Goal: Transaction & Acquisition: Purchase product/service

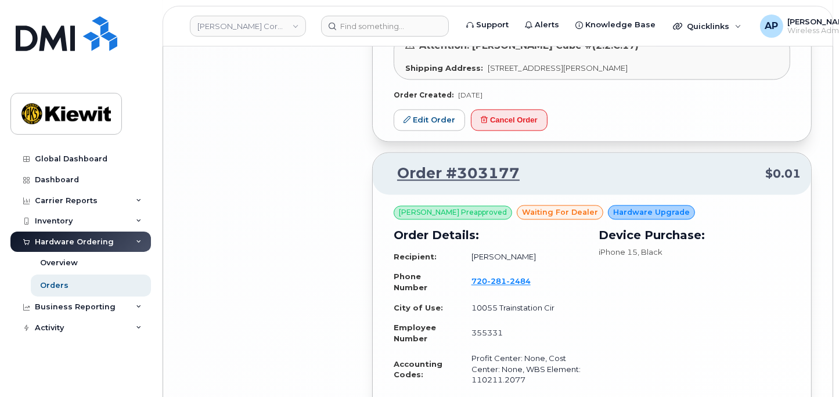
scroll to position [2431, 0]
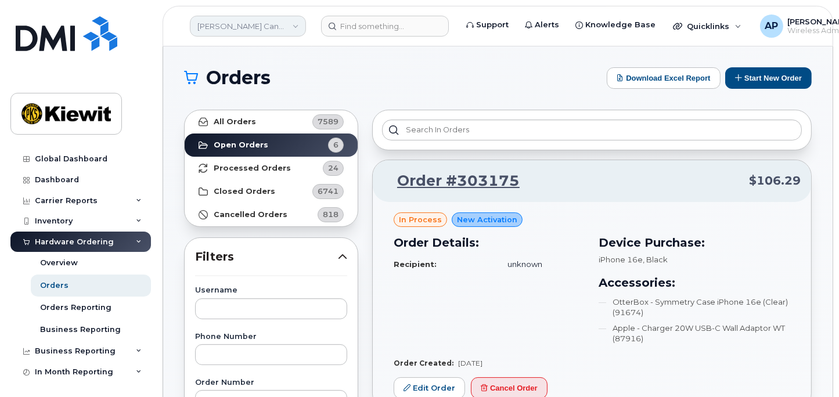
click at [293, 30] on link "Kiewit Canada Inc" at bounding box center [248, 26] width 116 height 21
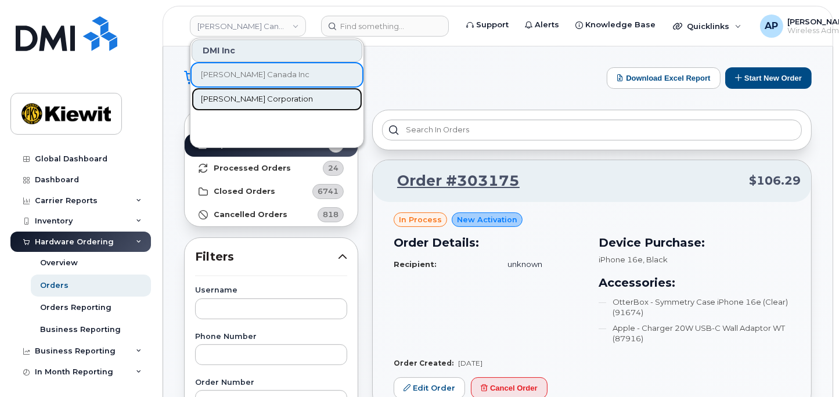
click at [254, 105] on link "[PERSON_NAME] Corporation" at bounding box center [277, 99] width 171 height 23
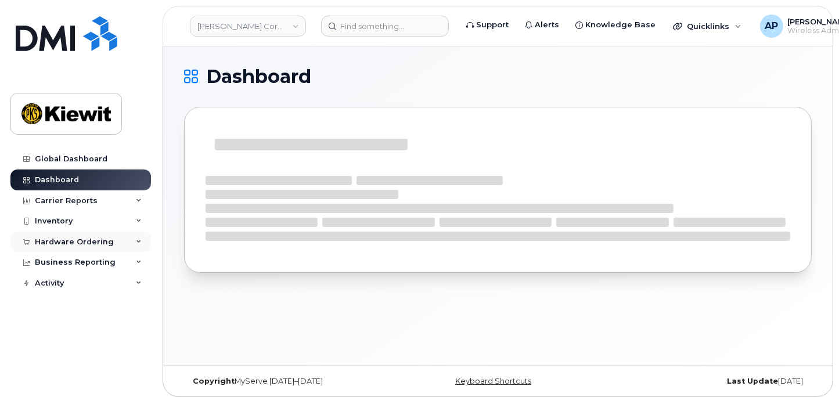
click at [117, 243] on div "Hardware Ordering" at bounding box center [80, 242] width 141 height 21
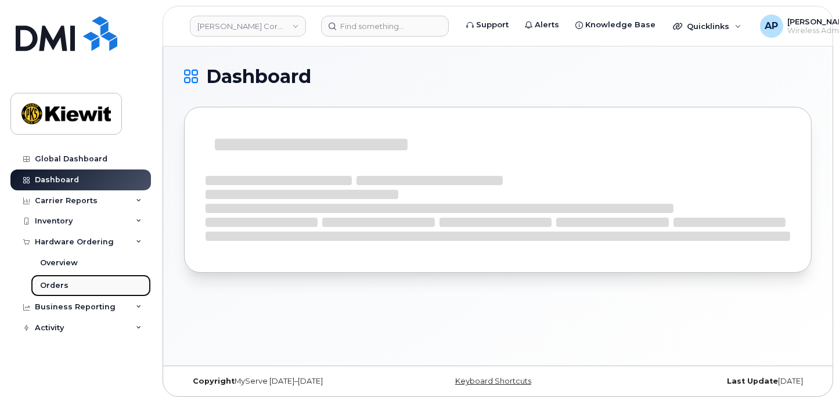
click at [85, 282] on link "Orders" at bounding box center [91, 286] width 120 height 22
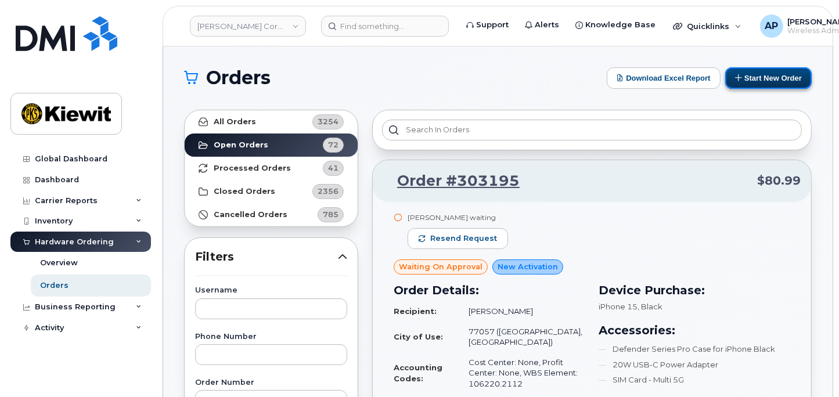
click at [755, 74] on button "Start New Order" at bounding box center [768, 77] width 87 height 21
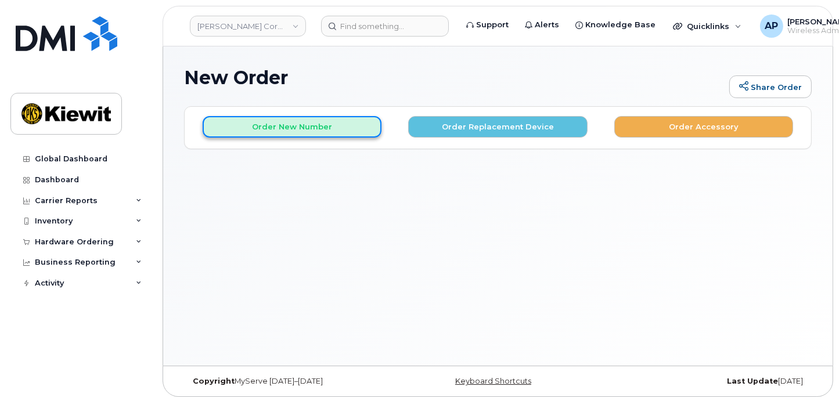
click at [361, 123] on button "Order New Number" at bounding box center [292, 126] width 179 height 21
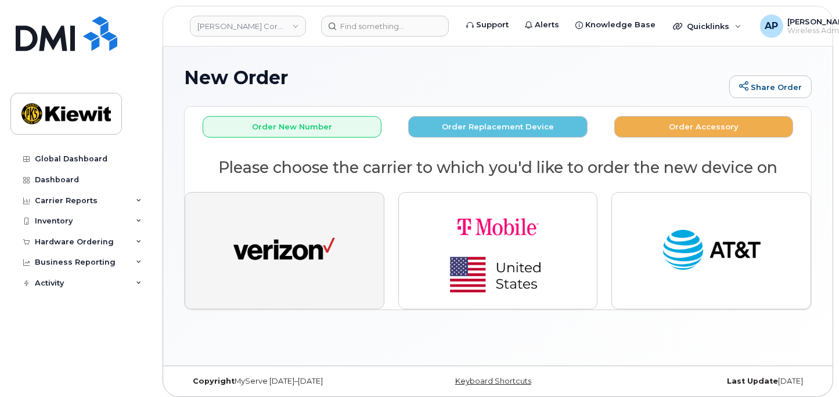
click at [337, 243] on button "button" at bounding box center [285, 250] width 200 height 117
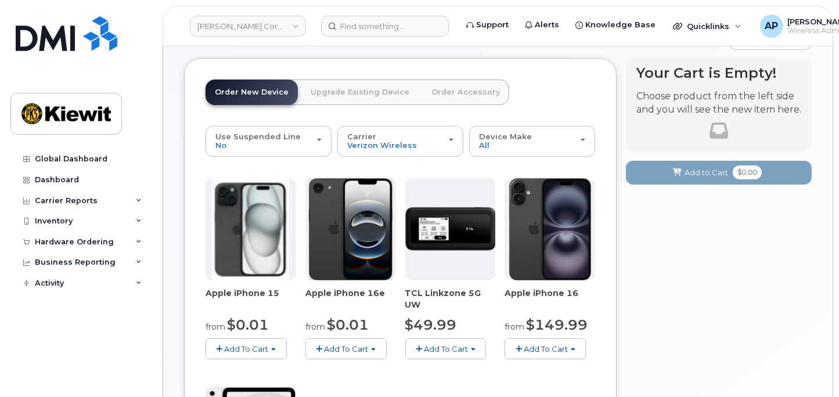
scroll to position [64, 0]
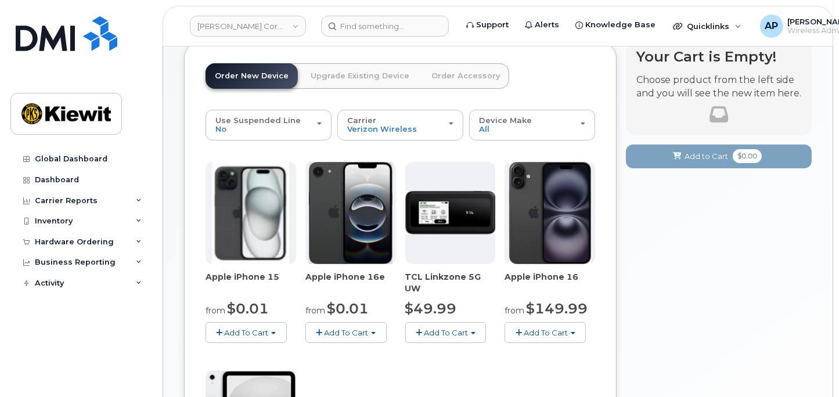
click at [376, 337] on button "Add To Cart" at bounding box center [345, 332] width 81 height 20
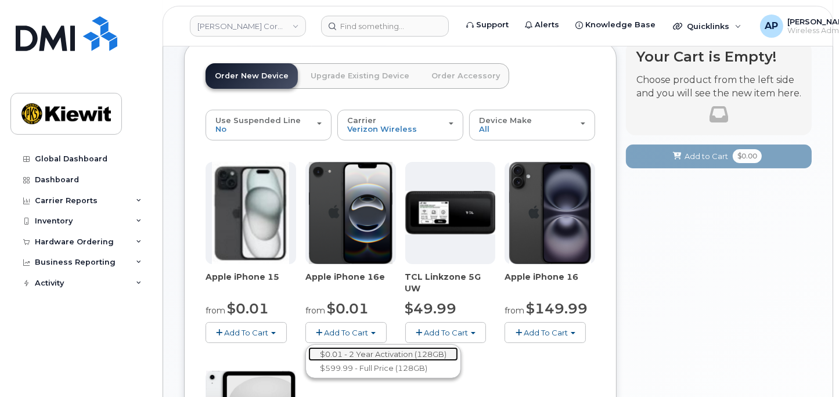
click at [376, 353] on link "$0.01 - 2 Year Activation (128GB)" at bounding box center [383, 354] width 150 height 15
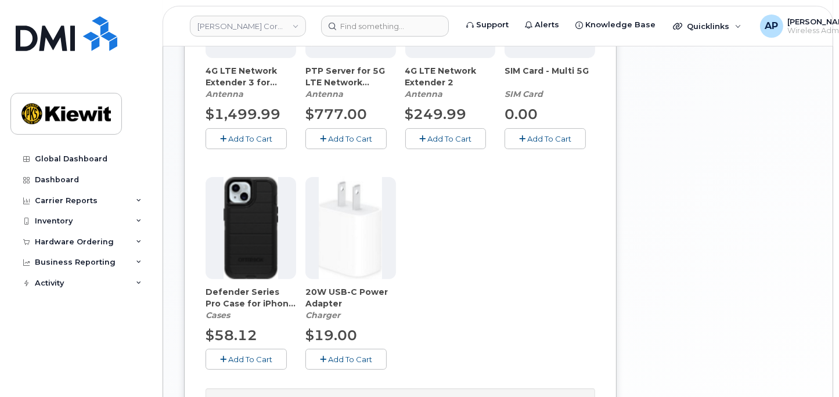
scroll to position [322, 0]
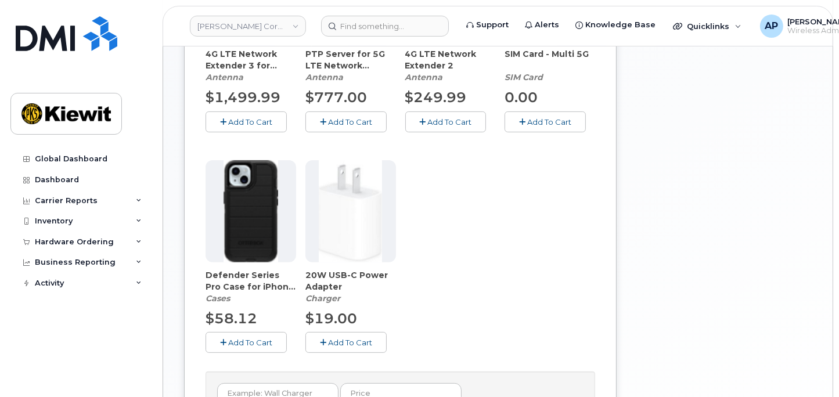
click at [278, 340] on button "Add To Cart" at bounding box center [246, 342] width 81 height 20
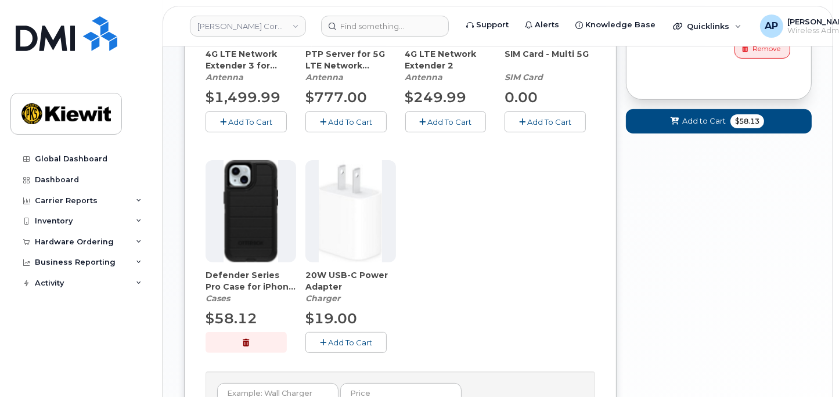
click at [375, 341] on button "Add To Cart" at bounding box center [345, 342] width 81 height 20
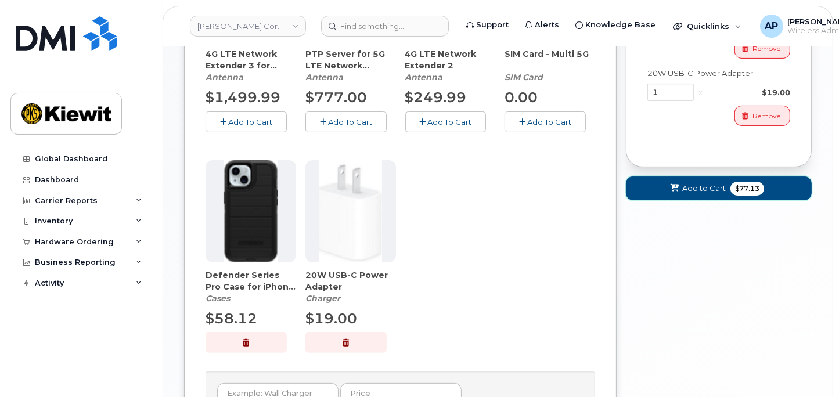
click at [735, 192] on span "$77.13" at bounding box center [747, 189] width 34 height 14
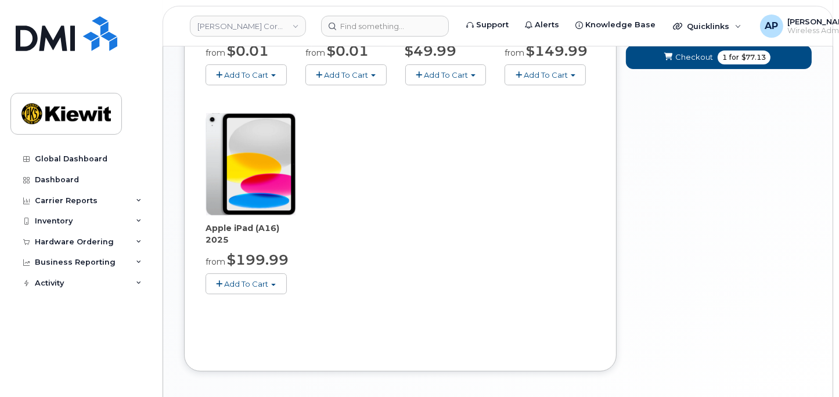
scroll to position [370, 0]
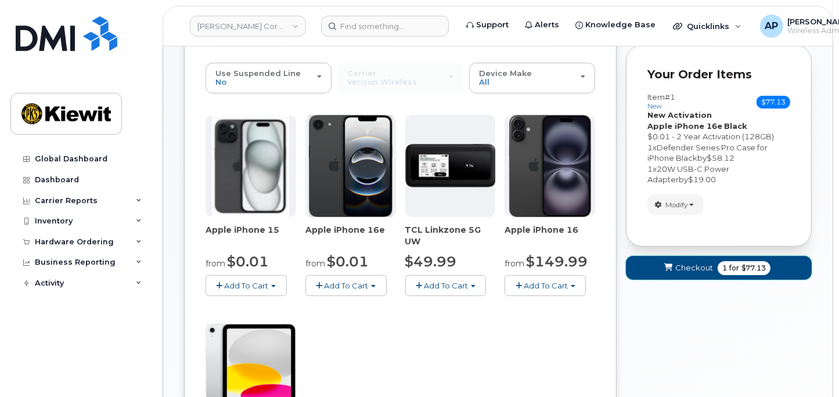
click at [696, 270] on span "Checkout" at bounding box center [694, 267] width 38 height 11
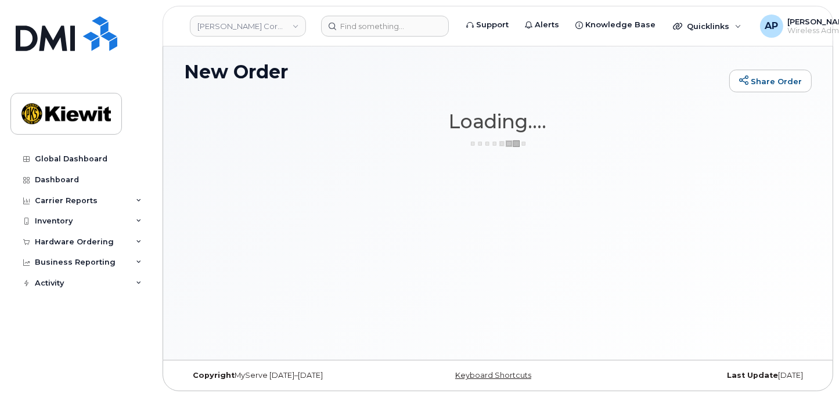
scroll to position [5, 0]
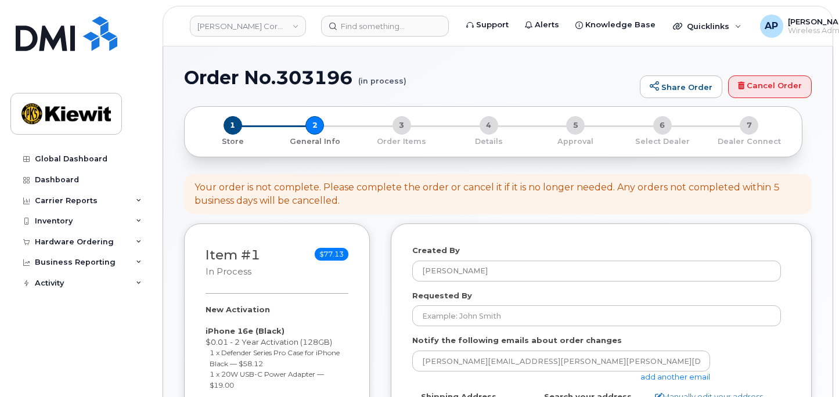
select select
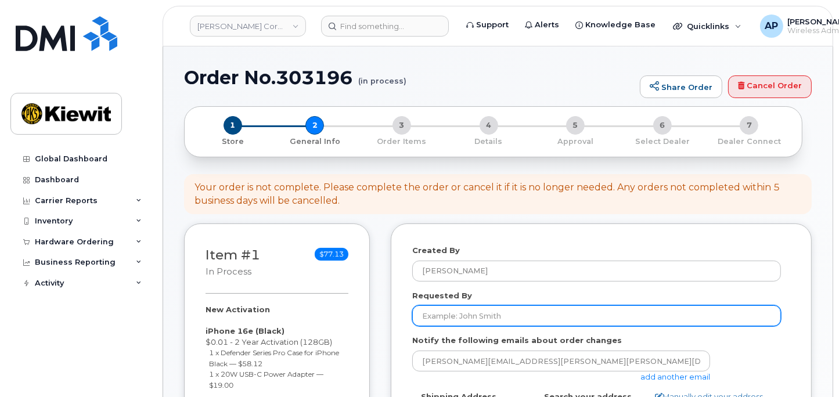
click at [537, 319] on input "Requested By" at bounding box center [596, 315] width 369 height 21
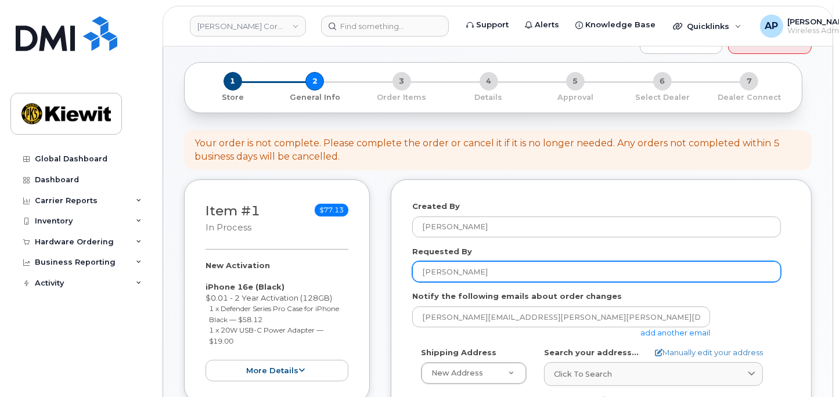
scroll to position [64, 0]
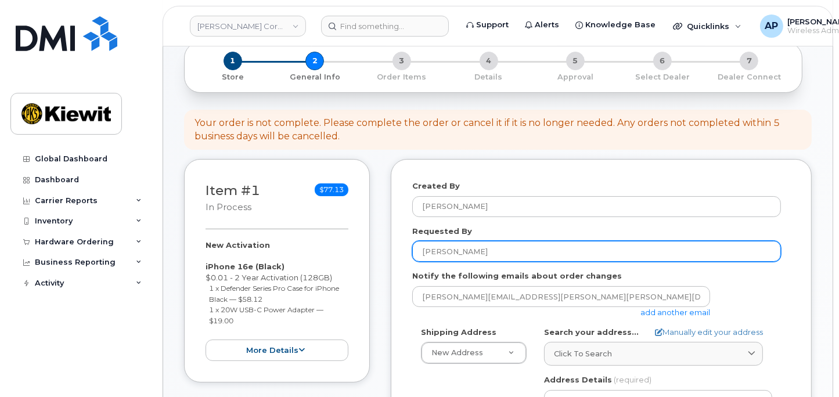
type input "[PERSON_NAME]"
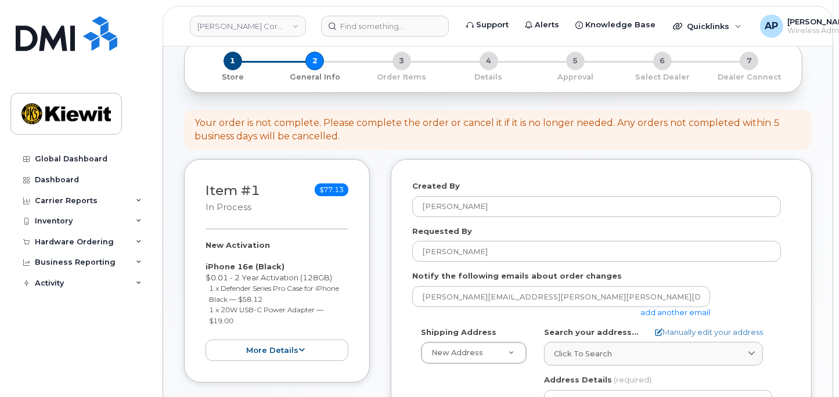
click at [658, 312] on link "add another email" at bounding box center [675, 312] width 70 height 9
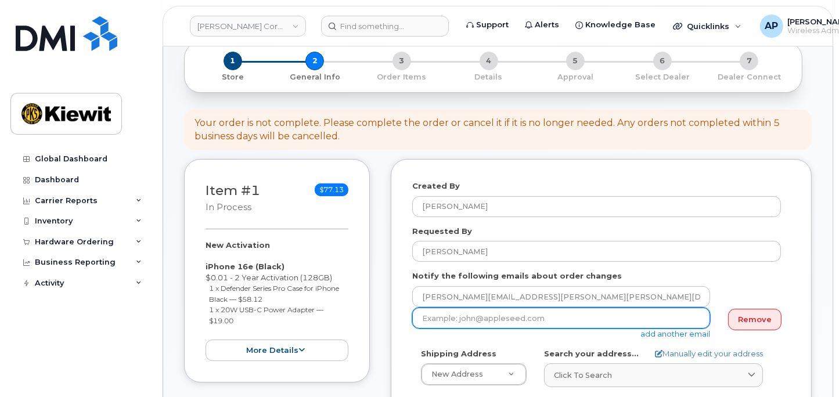
click at [524, 316] on input "email" at bounding box center [561, 318] width 298 height 21
type input "K"
type input "k"
type input "Kayla.Arrington@kiewit.com"
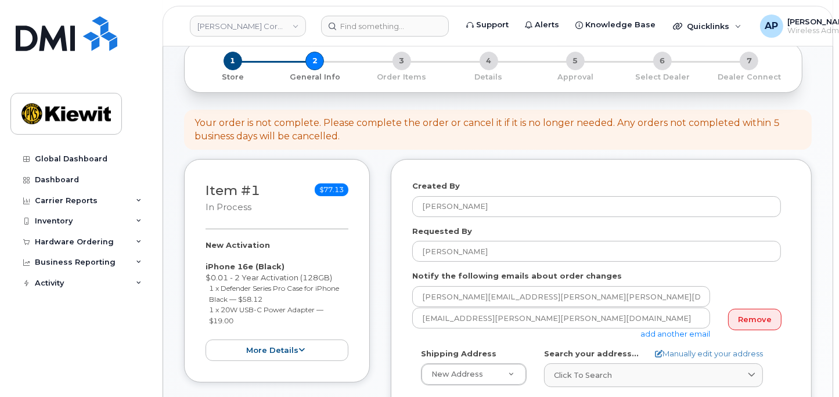
click at [787, 280] on div "Notify the following emails about order changes aletha.pace@kiewit.com Kayla.Ar…" at bounding box center [601, 305] width 378 height 69
click at [709, 356] on link "Manually edit your address" at bounding box center [709, 353] width 108 height 11
select select
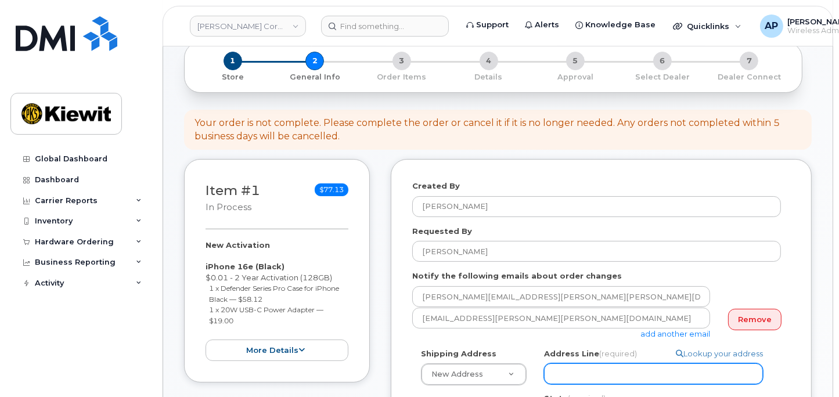
click at [581, 376] on input "Address Line (required)" at bounding box center [653, 373] width 219 height 21
paste input "1200 Douglas St."
type input "1200 Douglas St."
select select
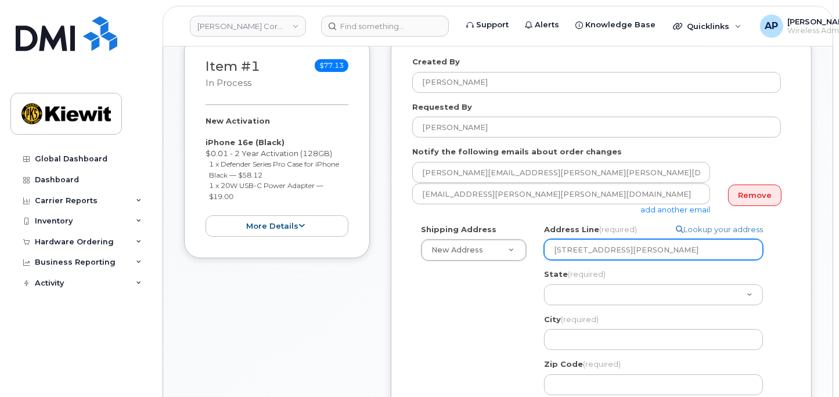
scroll to position [193, 0]
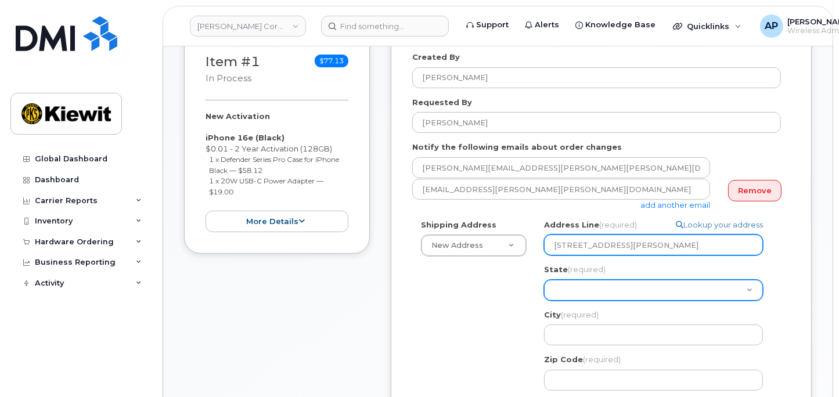
type input "1200 Douglas St."
click at [573, 294] on select "Alabama Alaska American Samoa Arizona Arkansas California Colorado Connecticut …" at bounding box center [653, 290] width 219 height 21
select select "NE"
click at [544, 280] on select "Alabama Alaska American Samoa Arizona Arkansas California Colorado Connecticut …" at bounding box center [653, 290] width 219 height 21
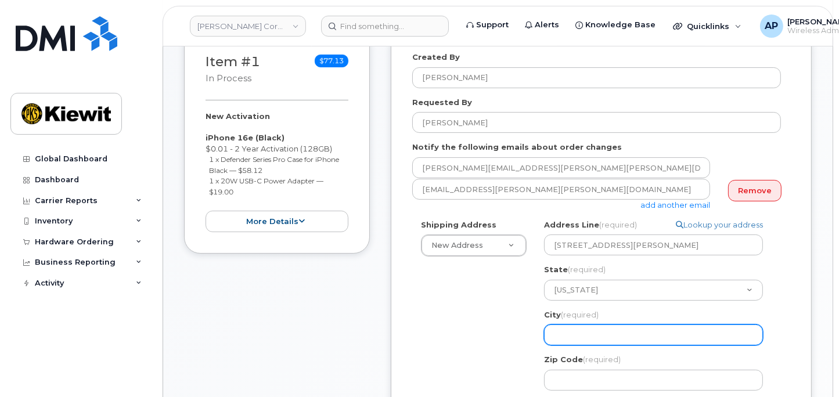
click at [592, 344] on input "City (required)" at bounding box center [653, 335] width 219 height 21
select select
type input "O"
select select
type input "Om"
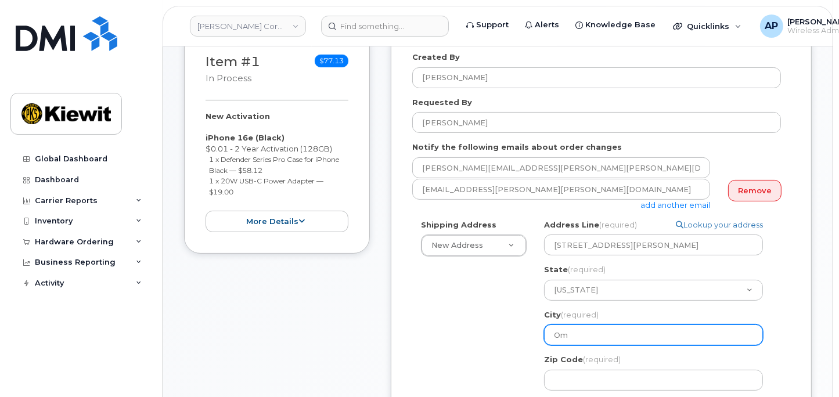
select select
type input "Oma"
select select
type input "Omah"
select select
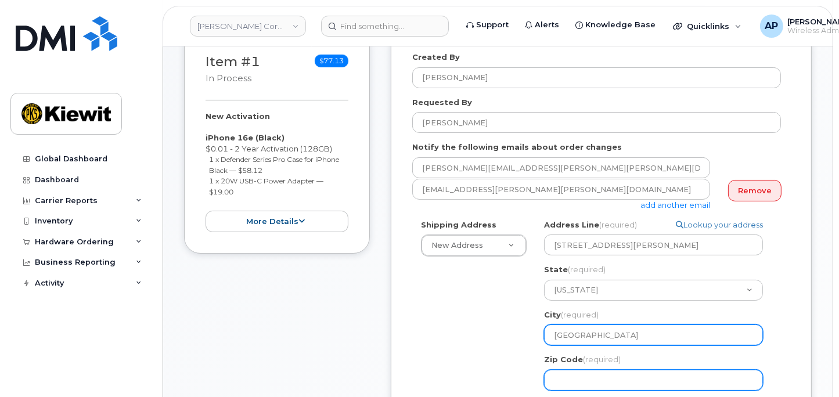
type input "Omaha"
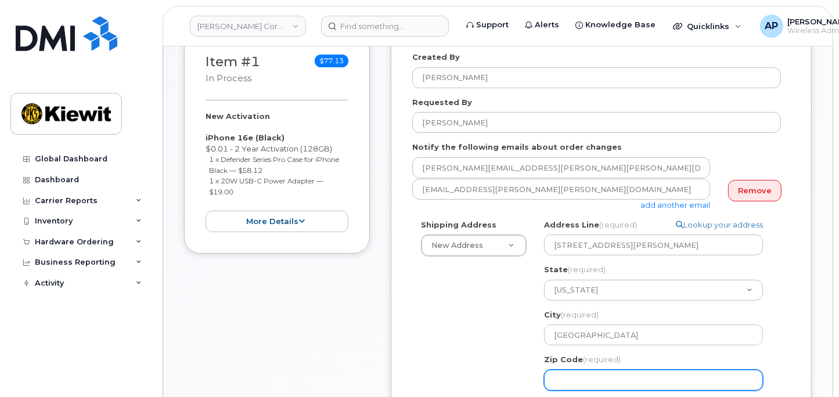
click at [589, 376] on input "Zip Code (required)" at bounding box center [653, 380] width 219 height 21
select select
type input "6"
select select
type input "68"
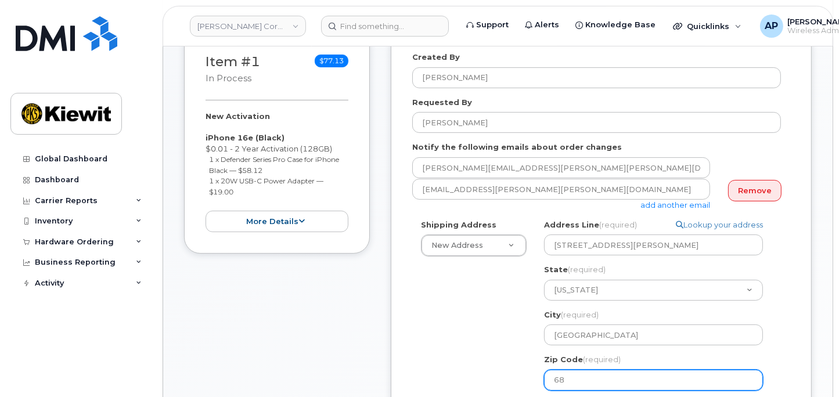
select select
type input "681"
select select
type input "6810"
select select
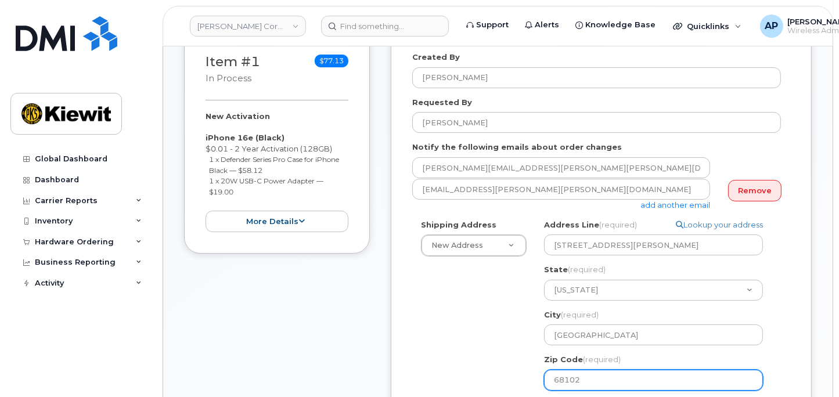
type input "68102"
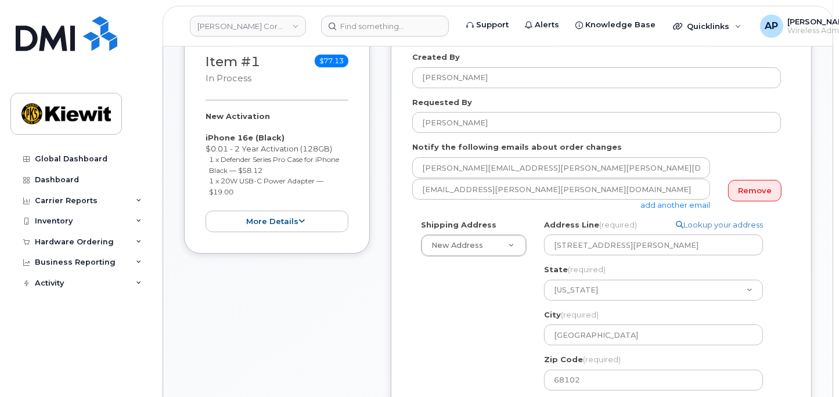
click at [480, 355] on div "Shipping Address New Address New Address 118 Caddo Dr 470 Chestnut Ridge Road N…" at bounding box center [596, 376] width 369 height 315
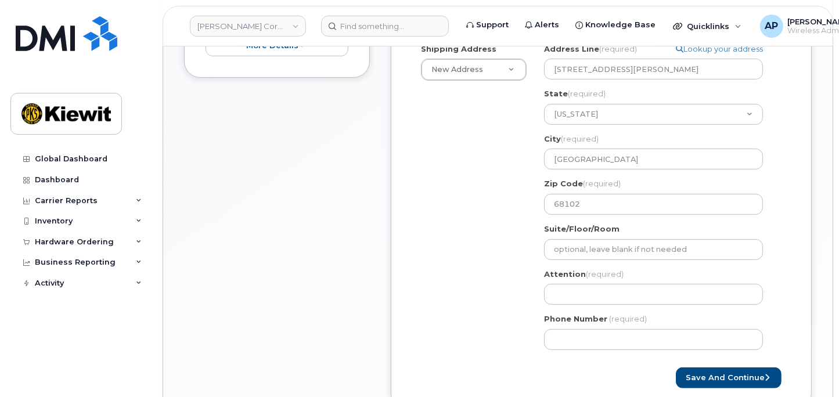
scroll to position [387, 0]
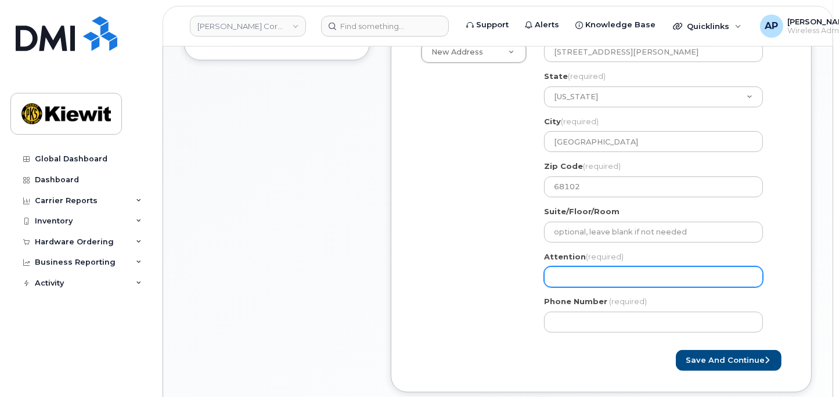
click at [604, 271] on input "Attention (required)" at bounding box center [653, 276] width 219 height 21
select select
type input "K"
select select
type input "Ky"
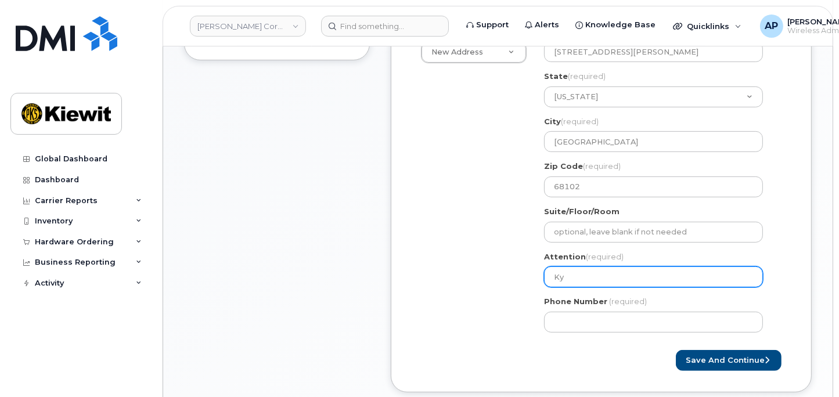
select select
type input "Kyl"
select select
type input "Kyle"
select select
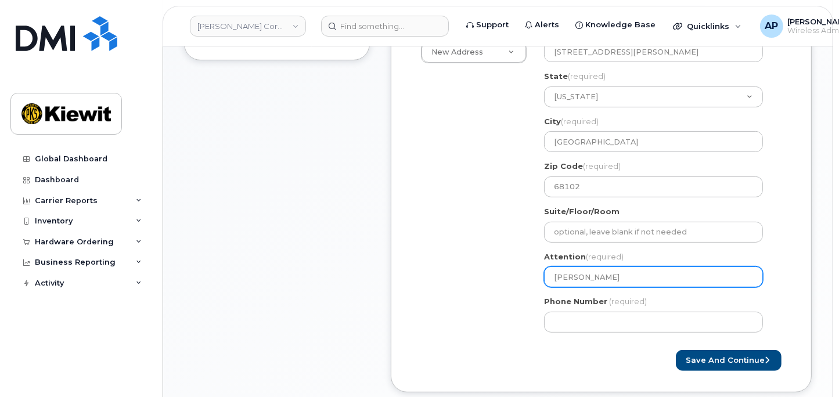
type input "Kyle H"
select select
type input "Kyle Hi"
select select
type input "Kyle Hir"
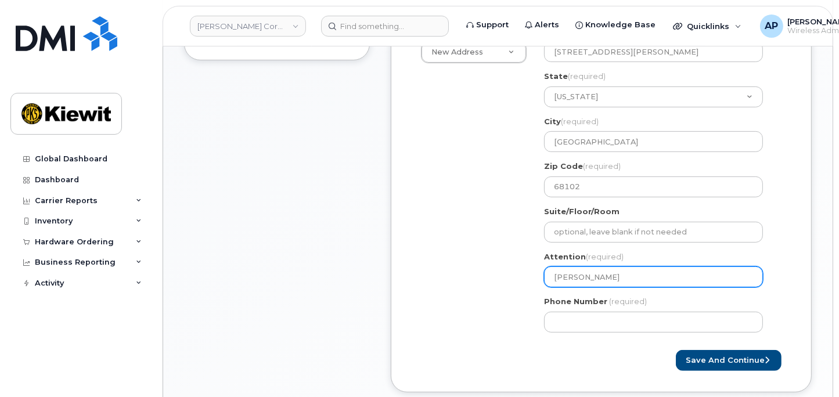
select select
type input "Kyle Hirs"
select select
type input "Kyle Hirsc"
select select
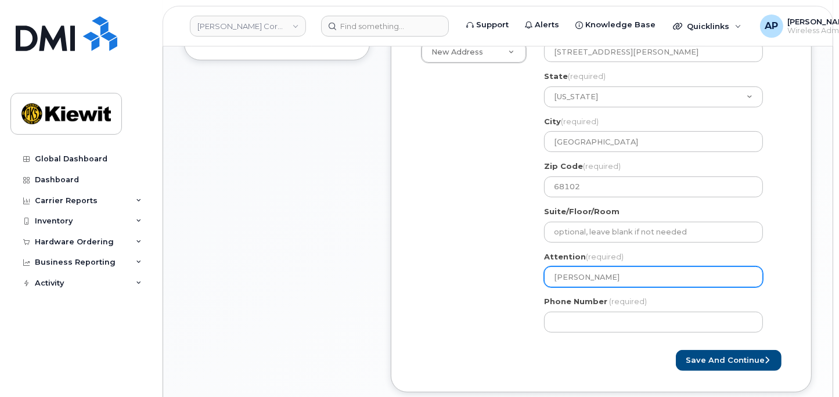
type input "Kyle Hirsch"
select select
type input "Kyle Hirschm"
select select
type input "Kyle Hirschma"
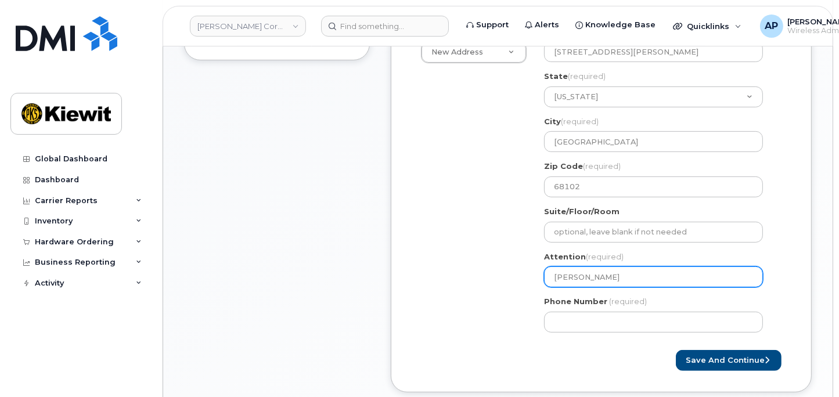
select select
type input "Kyle Hirschman"
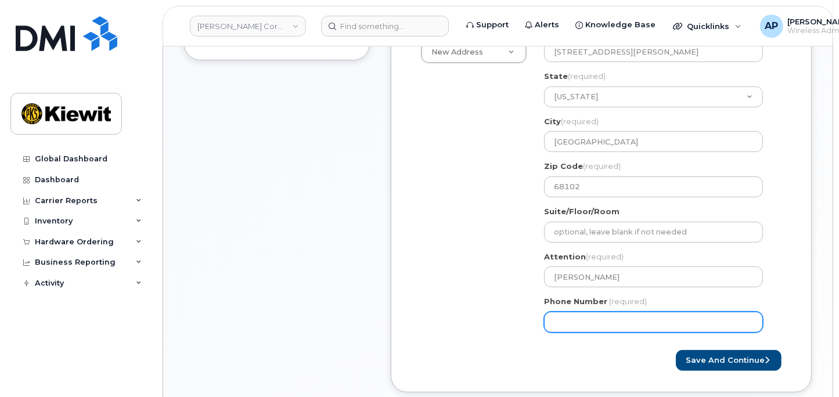
click at [604, 315] on input "Phone Number" at bounding box center [653, 322] width 219 height 21
type input "877772770"
select select
type input "8777727707"
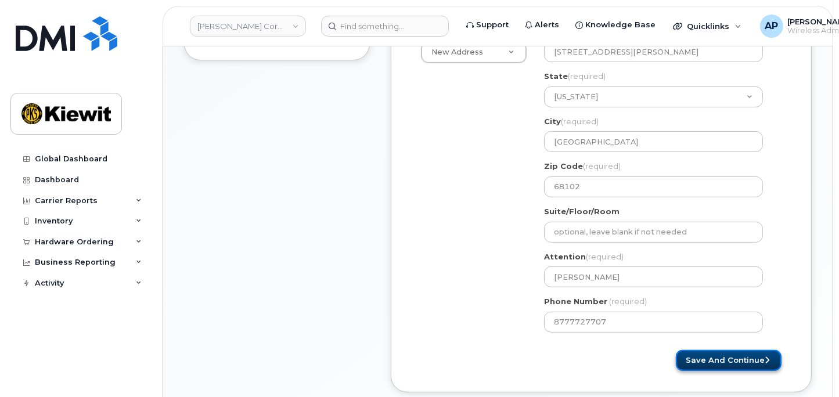
click at [707, 363] on button "Save and Continue" at bounding box center [729, 360] width 106 height 21
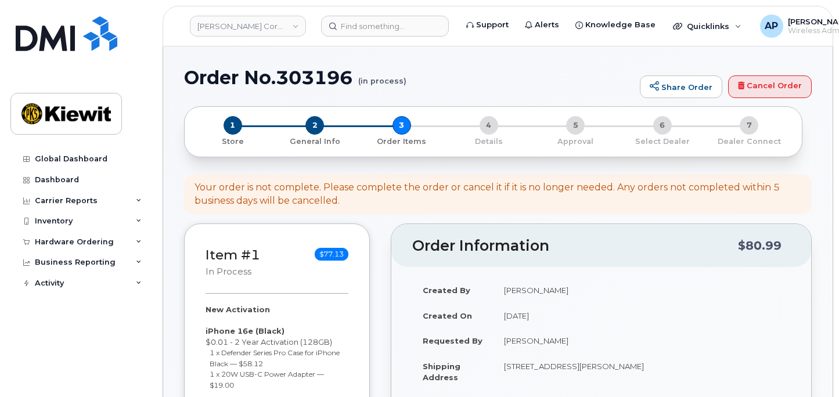
select select
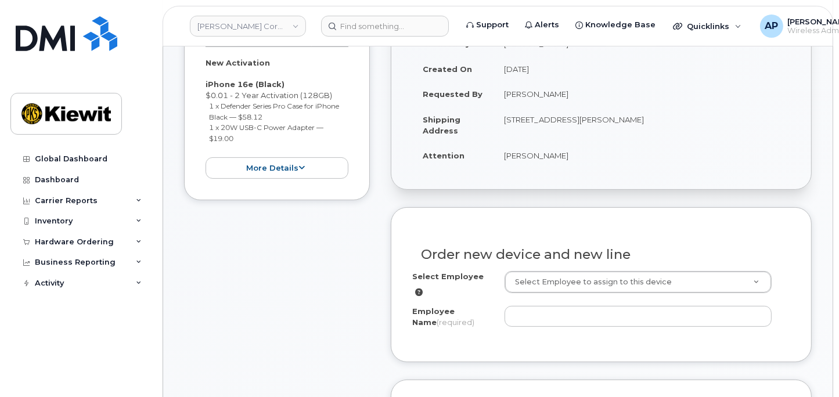
scroll to position [258, 0]
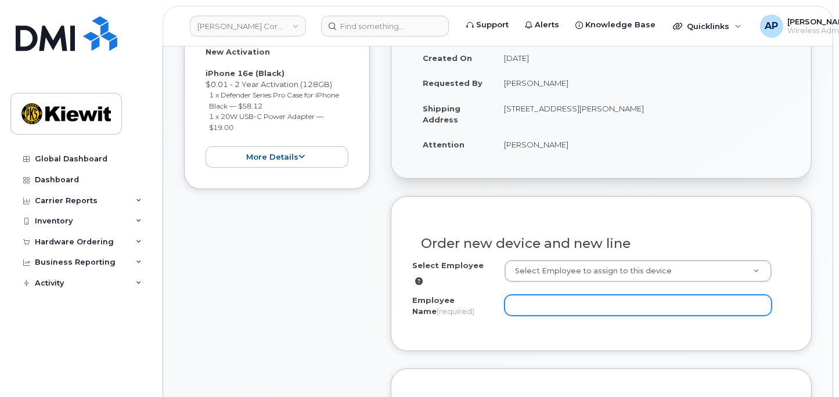
click at [632, 298] on input "Employee Name (required)" at bounding box center [638, 305] width 267 height 21
type input "[PERSON_NAME].[PERSON_NAME]"
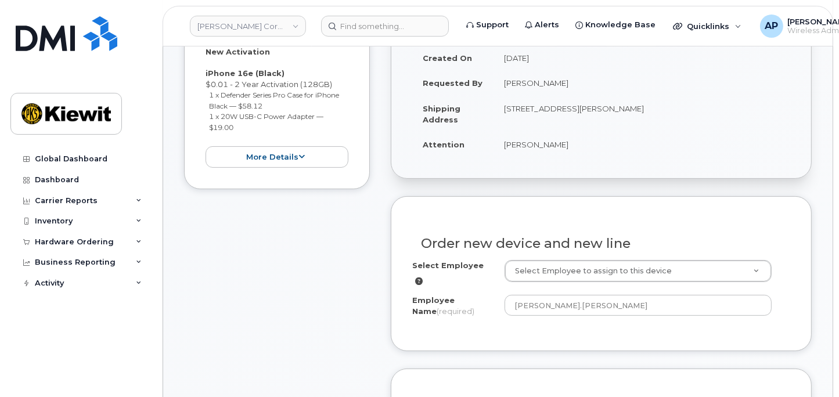
click at [805, 265] on div "Order new device and new line Select Employee Select Employee to assign to this…" at bounding box center [601, 274] width 421 height 156
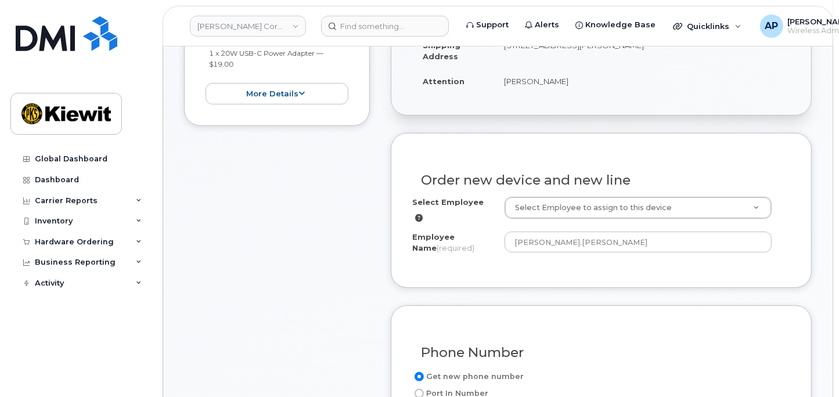
scroll to position [451, 0]
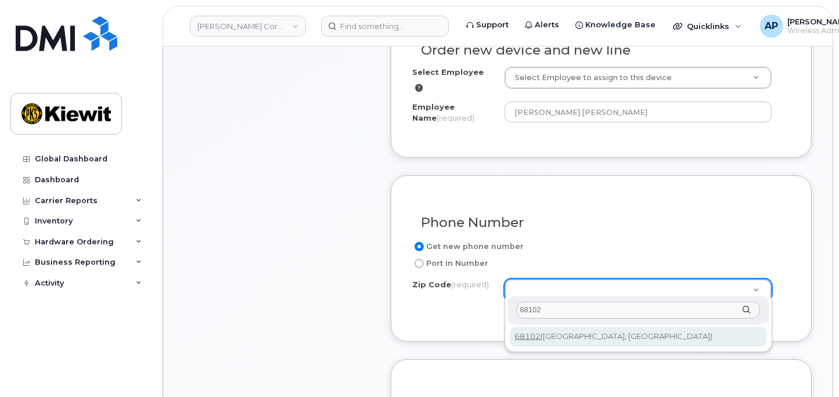
type input "68102"
type input "68102 ([GEOGRAPHIC_DATA], [GEOGRAPHIC_DATA])"
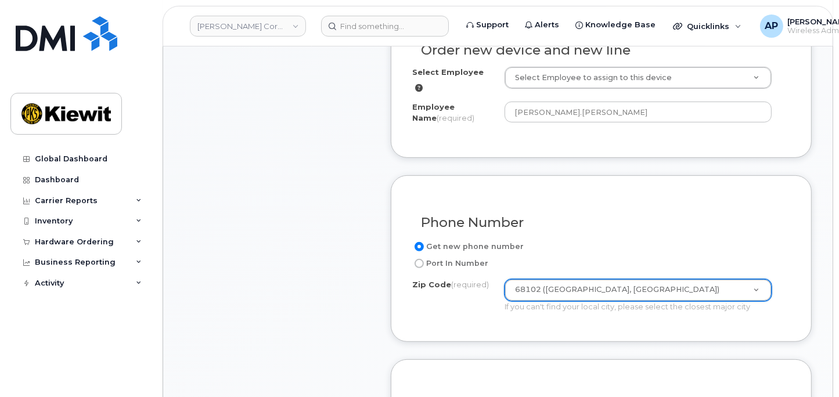
click at [783, 289] on div "Zip Code (required) 68102 ([GEOGRAPHIC_DATA], [GEOGRAPHIC_DATA]) Zip Code (requ…" at bounding box center [601, 295] width 378 height 33
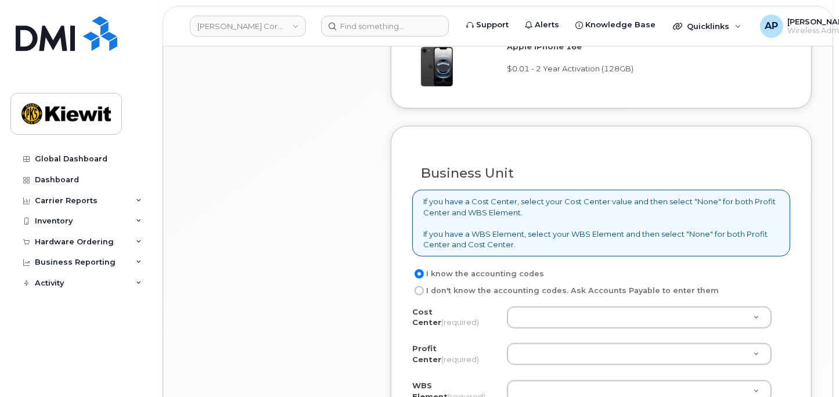
scroll to position [838, 0]
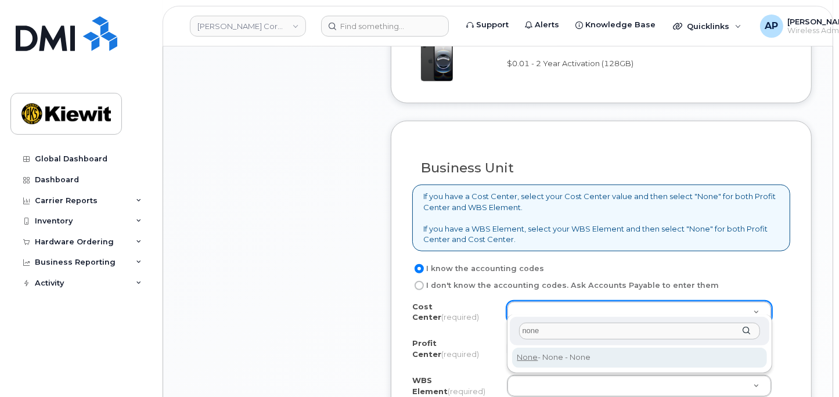
type input "none"
type input "None"
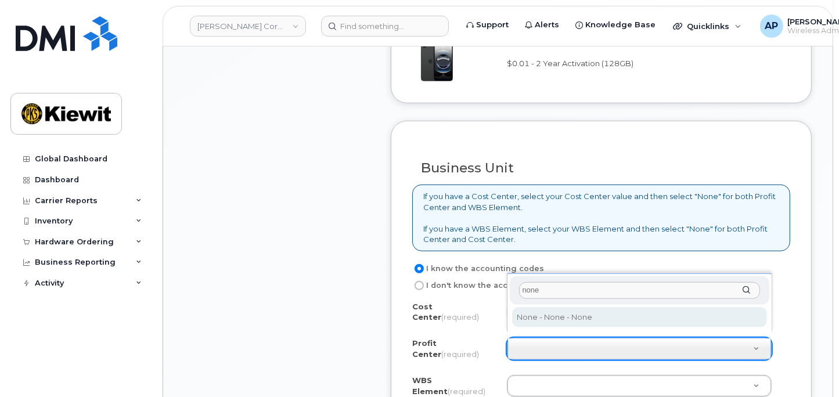
type input "none"
select select "None"
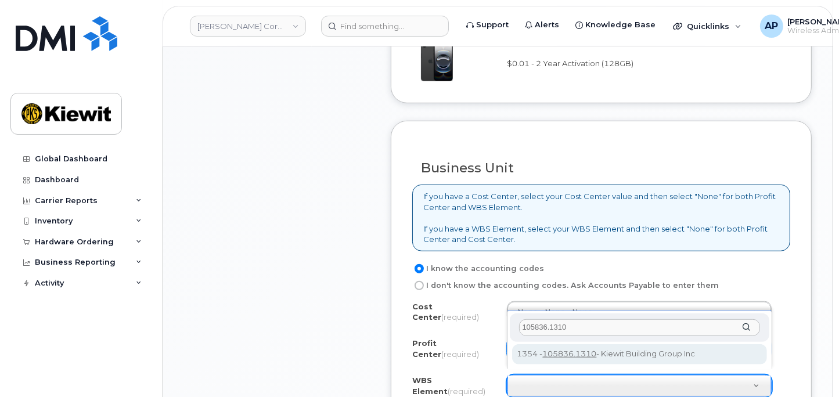
type input "105836.1310"
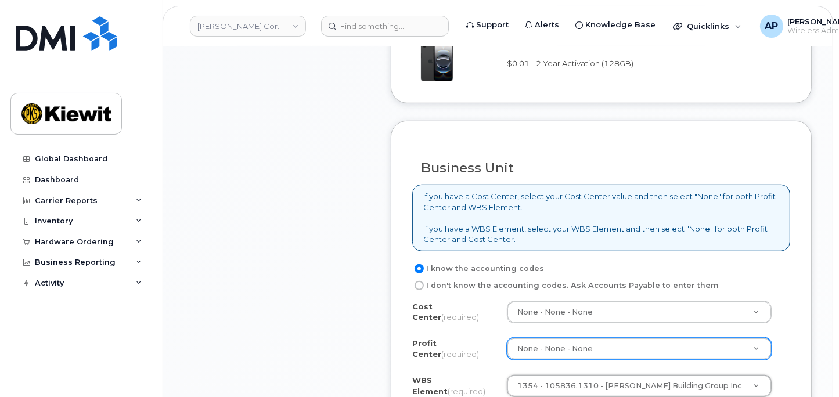
click at [813, 273] on div "Order No.303196 (in process) Share Order Cancel Order × Share This Order If you…" at bounding box center [497, 151] width 669 height 1887
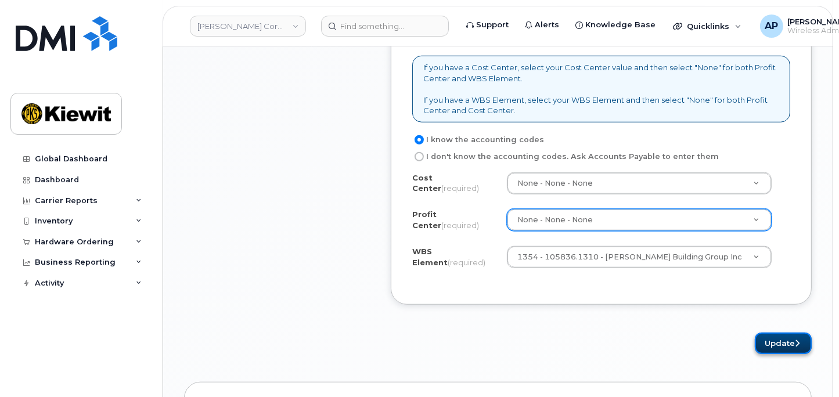
click at [785, 339] on button "Update" at bounding box center [783, 343] width 57 height 21
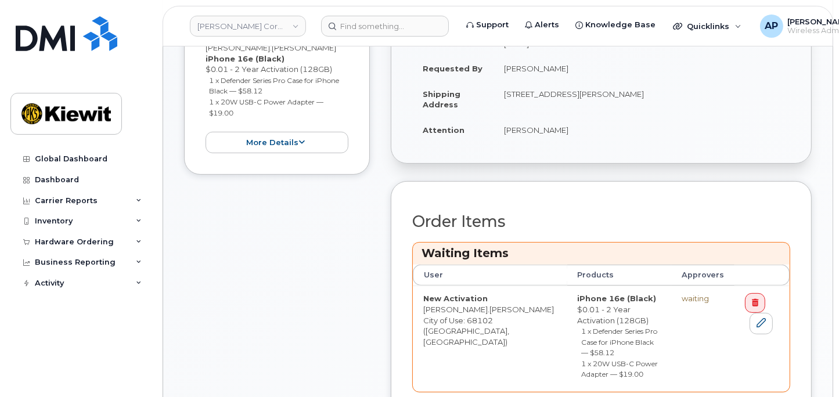
scroll to position [387, 0]
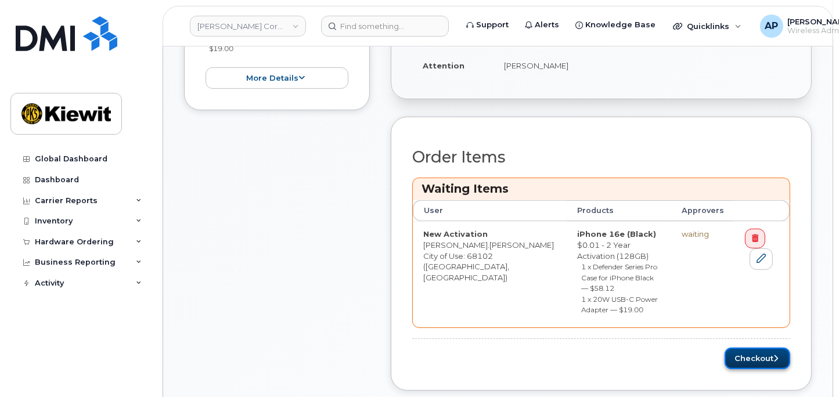
click at [746, 348] on button "Checkout" at bounding box center [758, 358] width 66 height 21
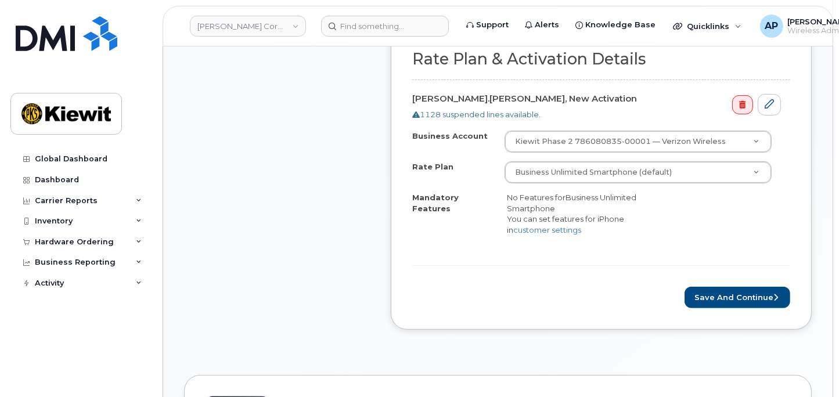
scroll to position [387, 0]
click at [740, 289] on button "Save and Continue" at bounding box center [738, 296] width 106 height 21
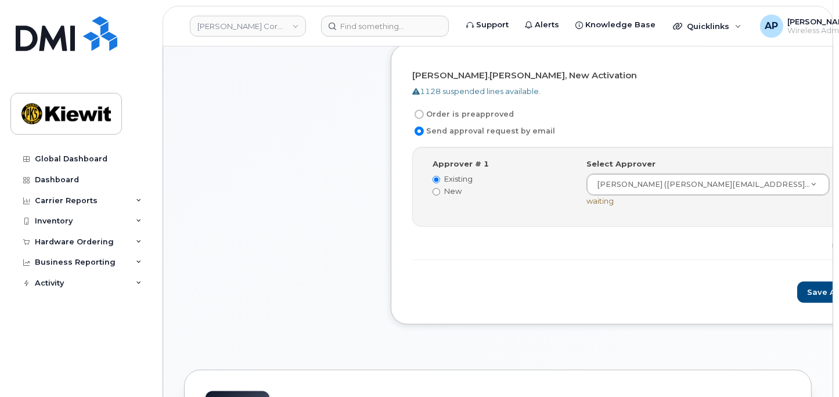
scroll to position [387, 0]
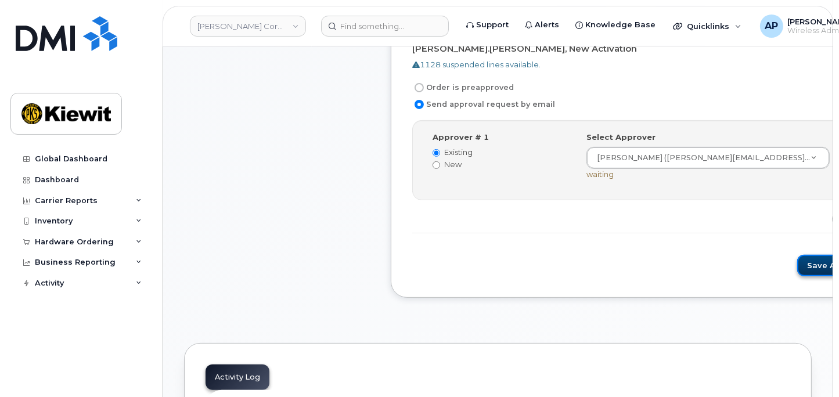
click at [797, 256] on button "Save and Continue" at bounding box center [846, 265] width 99 height 21
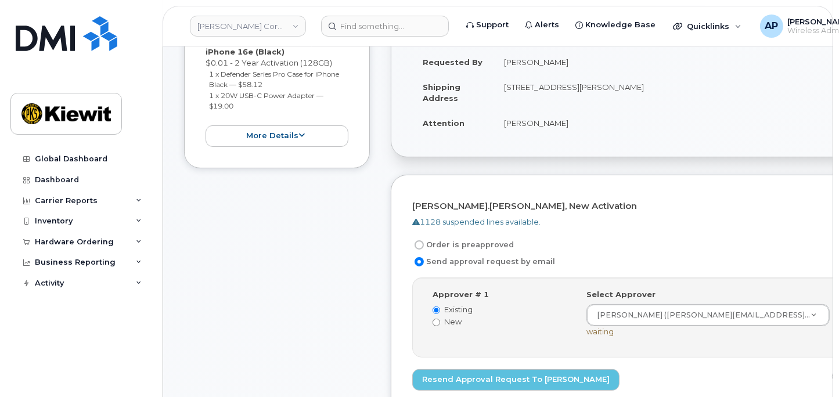
scroll to position [322, 0]
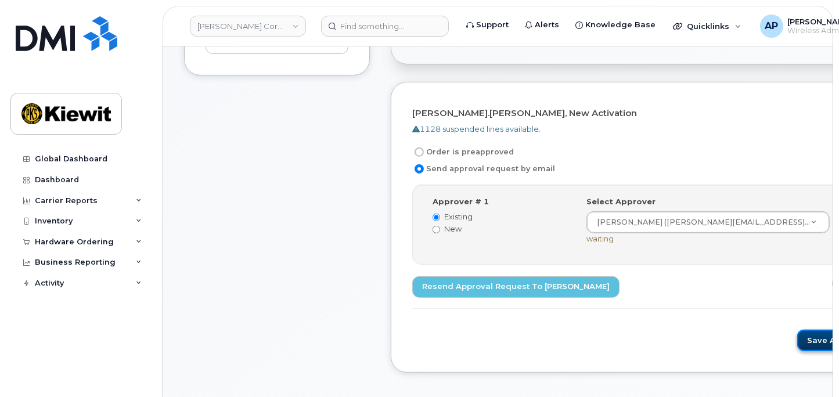
click at [797, 334] on button "Save and Continue" at bounding box center [846, 340] width 99 height 21
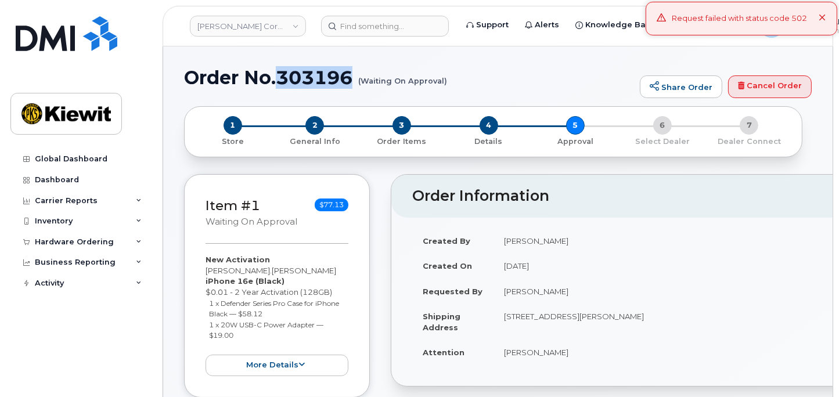
drag, startPoint x: 353, startPoint y: 80, endPoint x: 281, endPoint y: 79, distance: 72.0
click at [281, 79] on h1 "Order No.303196 (Waiting On Approval)" at bounding box center [409, 77] width 450 height 20
copy h1 "303196"
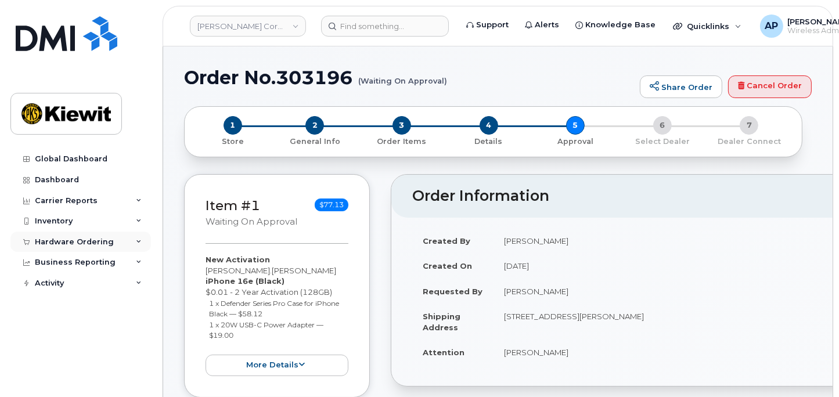
click at [61, 247] on div "Hardware Ordering" at bounding box center [80, 242] width 141 height 21
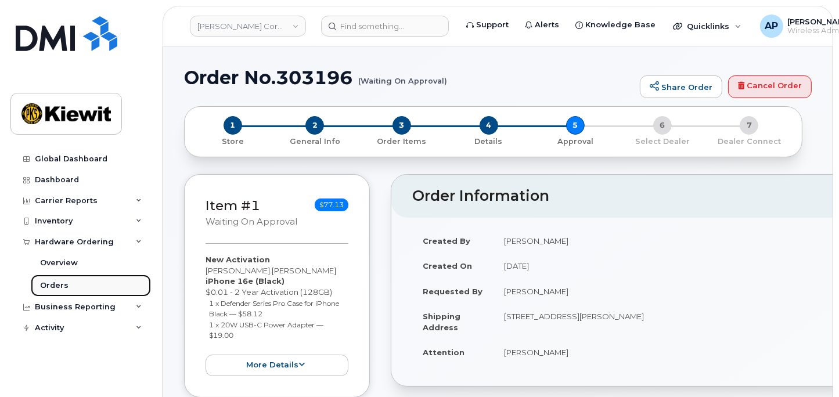
click at [85, 289] on link "Orders" at bounding box center [91, 286] width 120 height 22
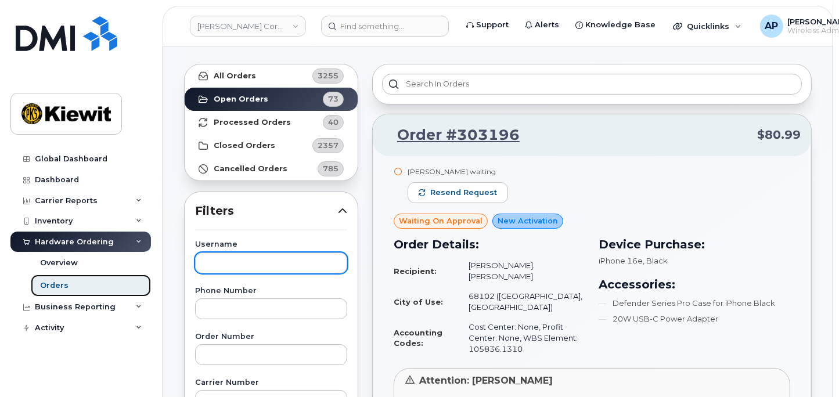
scroll to position [64, 0]
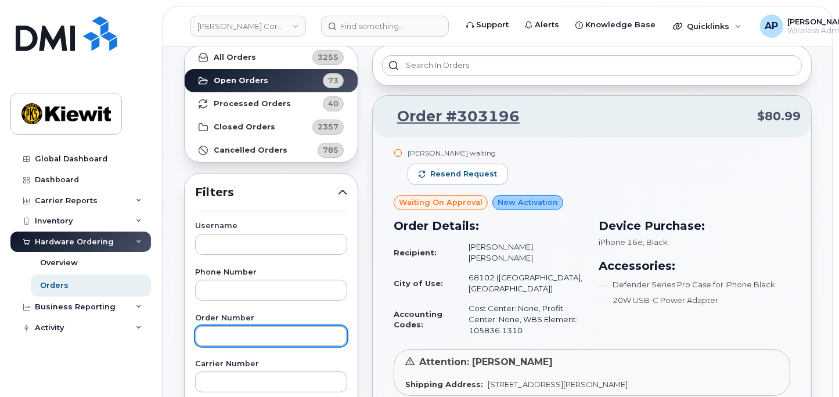
click at [252, 338] on input "text" at bounding box center [271, 336] width 152 height 21
paste input "303181"
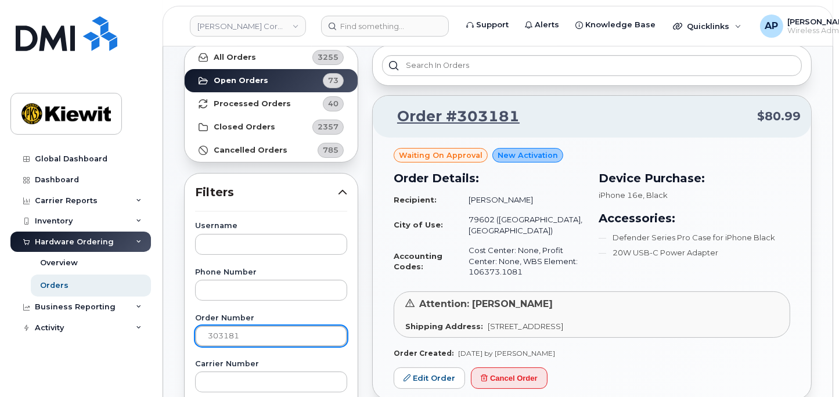
type input "303181"
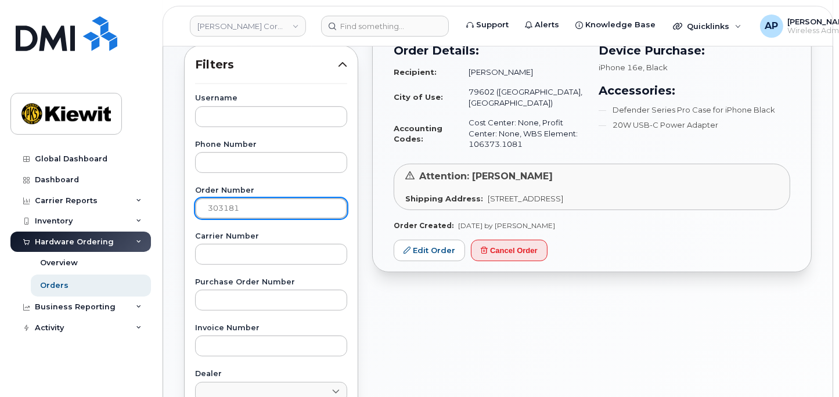
scroll to position [193, 0]
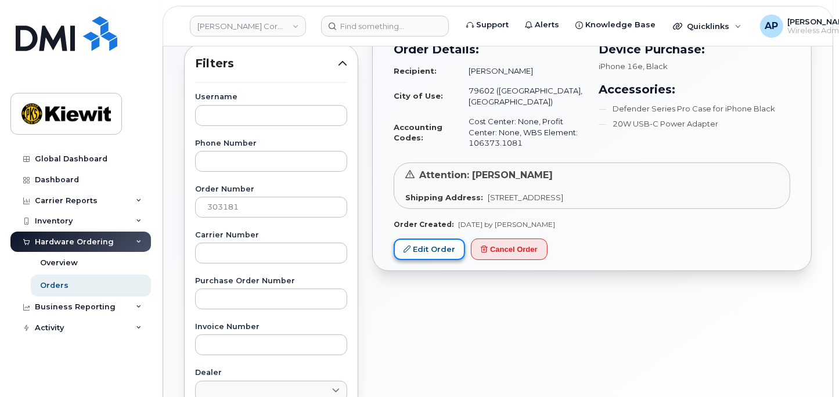
click at [428, 239] on link "Edit Order" at bounding box center [429, 249] width 71 height 21
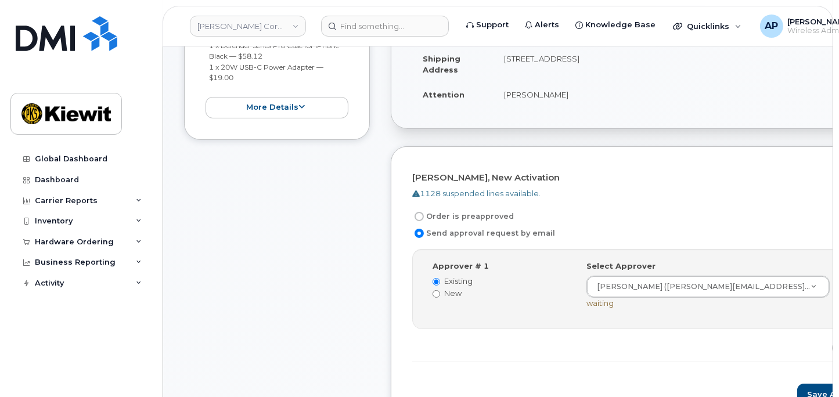
scroll to position [322, 0]
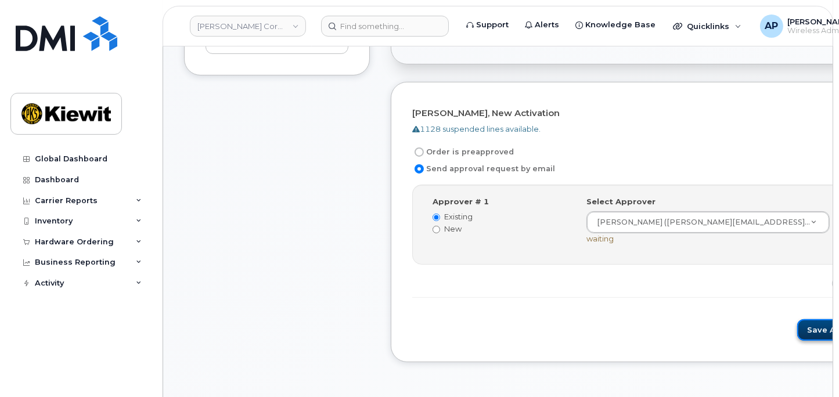
click at [797, 325] on button "Save and Continue" at bounding box center [846, 329] width 99 height 21
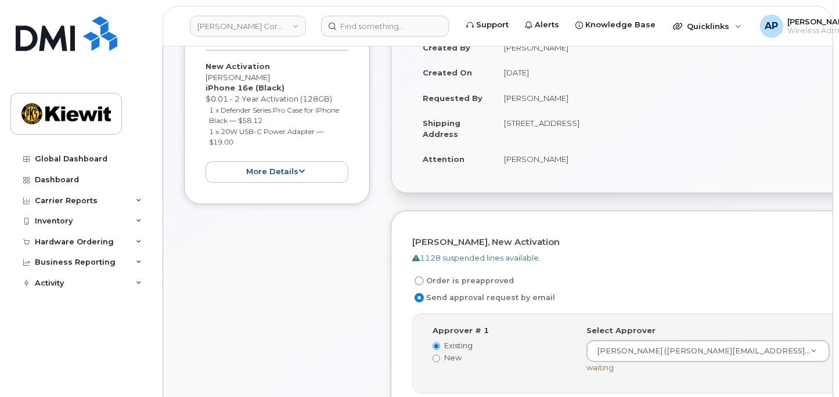
scroll to position [322, 0]
